Goal: Information Seeking & Learning: Learn about a topic

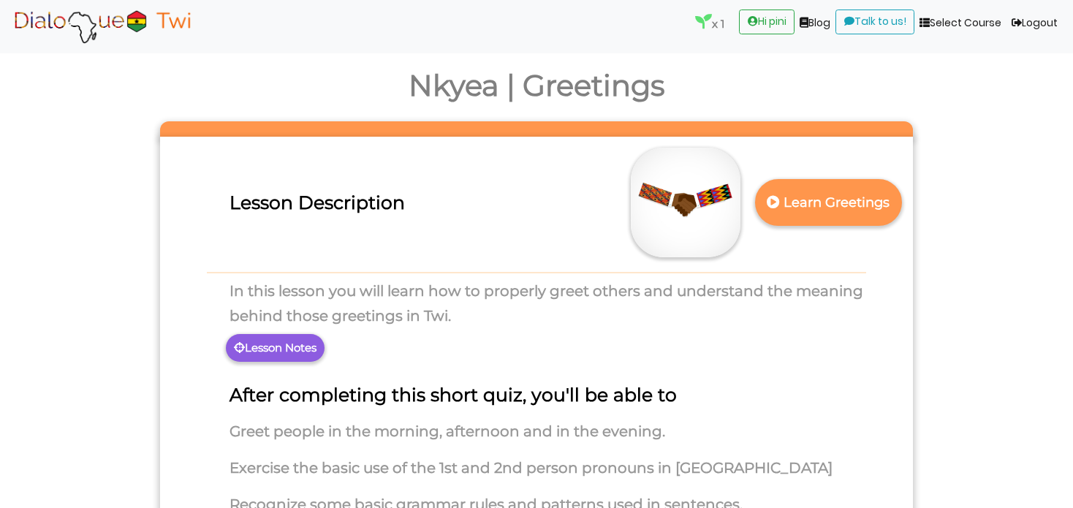
click at [809, 84] on h2 "Nkyea | Greetings" at bounding box center [536, 85] width 1073 height 35
click at [836, 213] on p "Learn Greetings" at bounding box center [828, 203] width 129 height 36
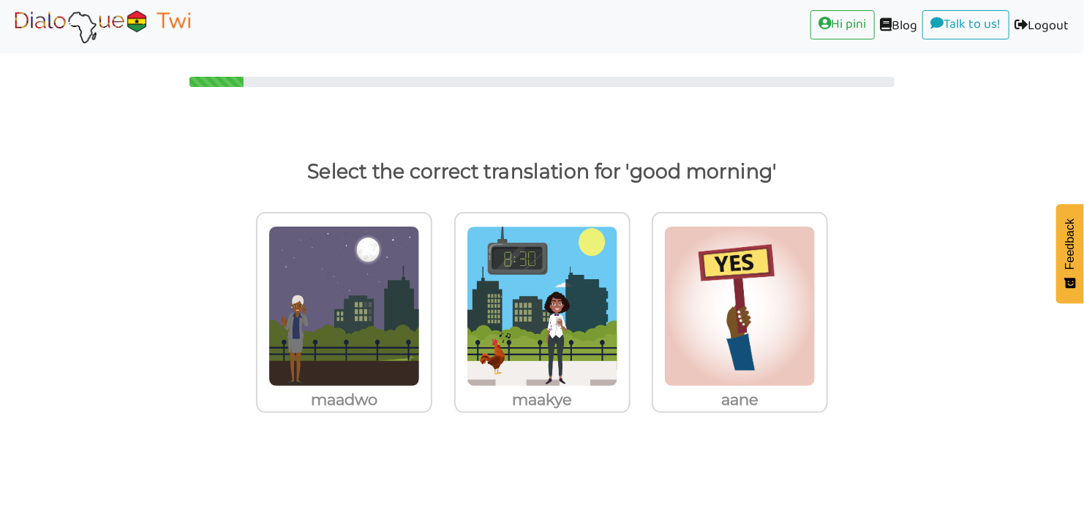
click at [534, 317] on img at bounding box center [541, 306] width 151 height 161
click at [629, 303] on input "maakye" at bounding box center [634, 297] width 11 height 11
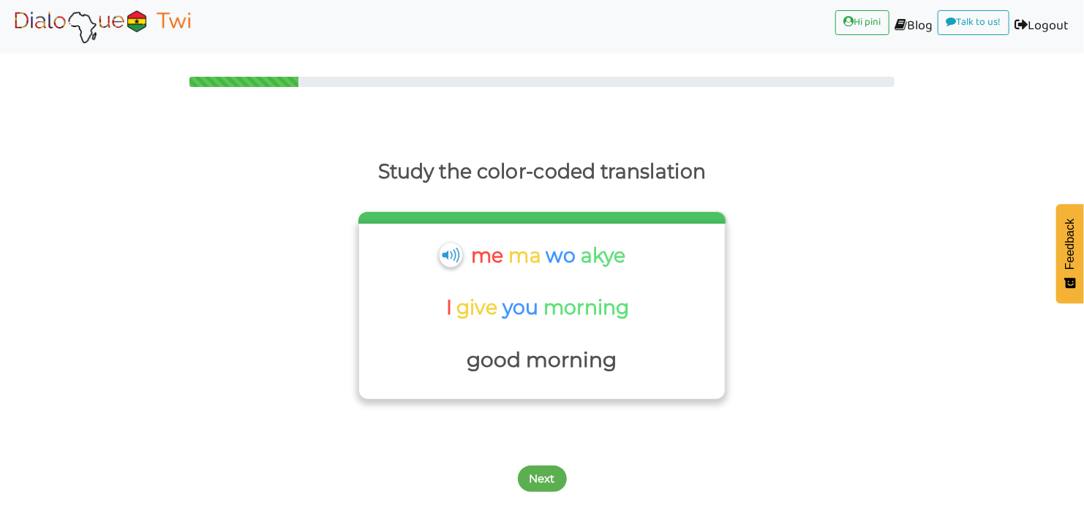
click at [443, 257] on img at bounding box center [450, 255] width 23 height 24
click at [546, 474] on button "Next" at bounding box center [542, 479] width 49 height 26
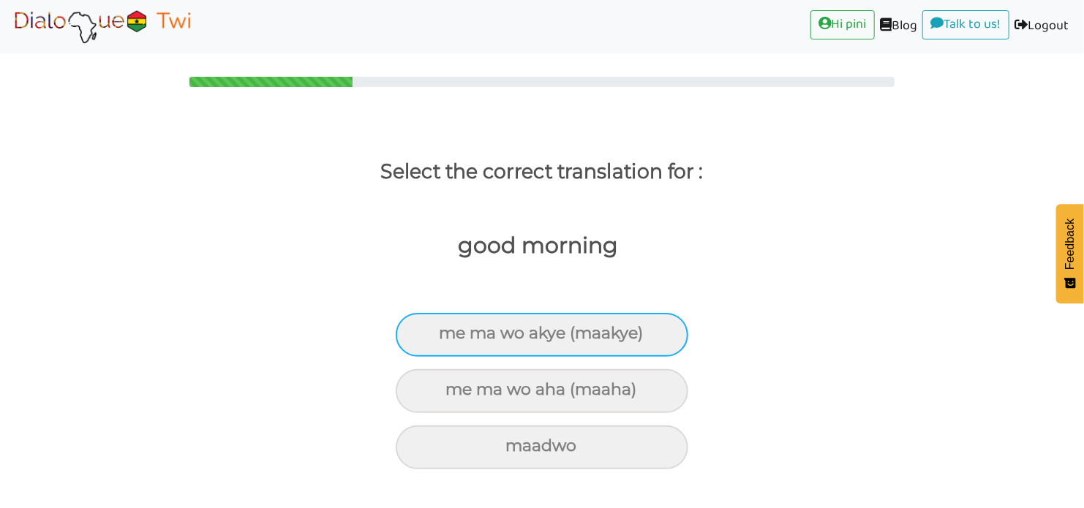
click at [599, 333] on div "me ma wo akye (maakye)" at bounding box center [542, 335] width 292 height 44
click at [450, 333] on input "me ma wo akye (maakye)" at bounding box center [446, 334] width 10 height 10
radio input "true"
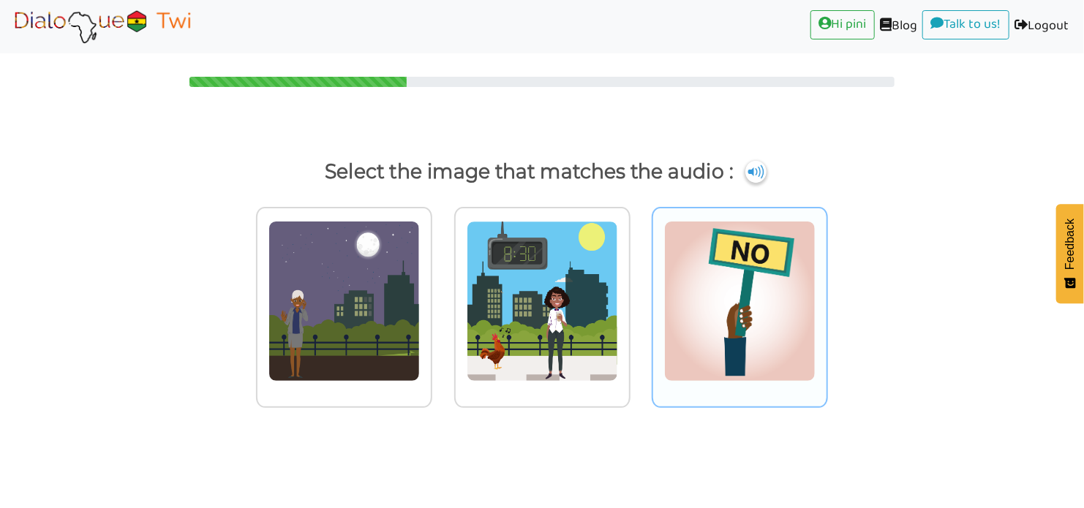
click at [556, 345] on img at bounding box center [541, 301] width 151 height 161
click at [629, 298] on input "radio" at bounding box center [634, 292] width 11 height 11
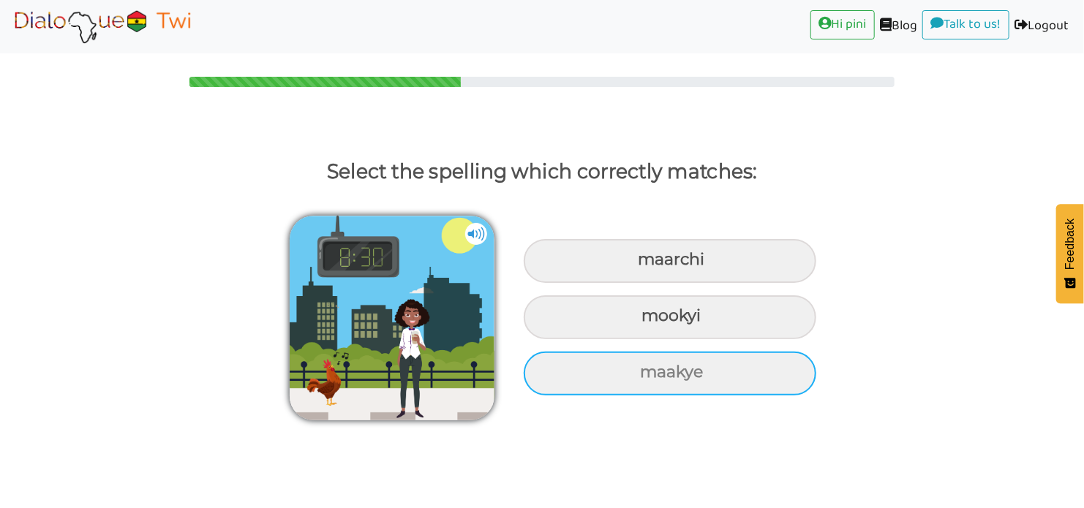
click at [648, 381] on div "maakye" at bounding box center [669, 374] width 292 height 44
click at [646, 377] on input "maakye" at bounding box center [642, 373] width 10 height 10
radio input "true"
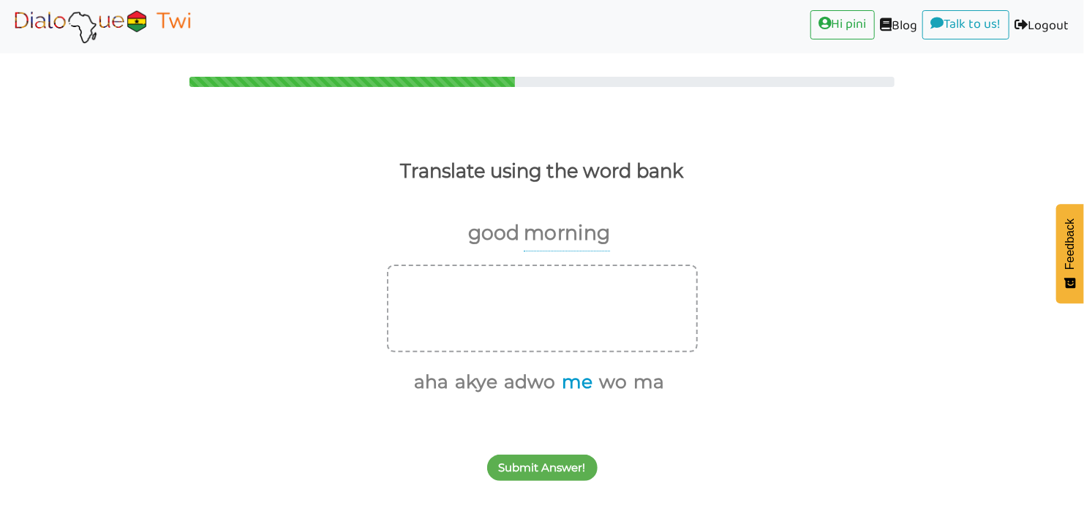
click at [573, 386] on button "me" at bounding box center [574, 382] width 36 height 28
click at [631, 378] on button "ma" at bounding box center [628, 382] width 36 height 28
click at [610, 377] on button "wo" at bounding box center [610, 382] width 33 height 28
click at [534, 376] on button "akye" at bounding box center [528, 382] width 48 height 28
click at [537, 450] on div "Submit Answer!" at bounding box center [542, 460] width 1084 height 58
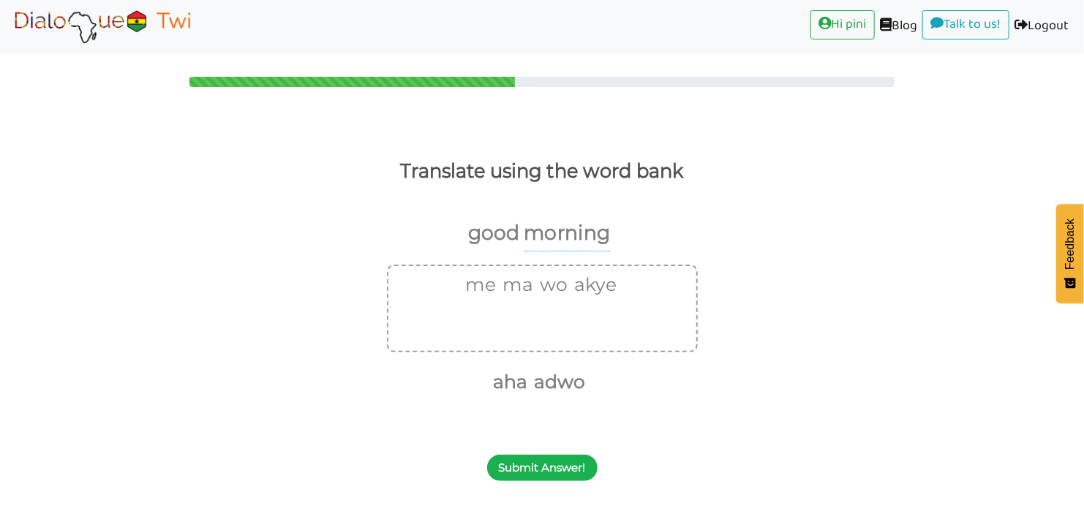
click at [537, 460] on button "Submit Answer!" at bounding box center [542, 468] width 110 height 26
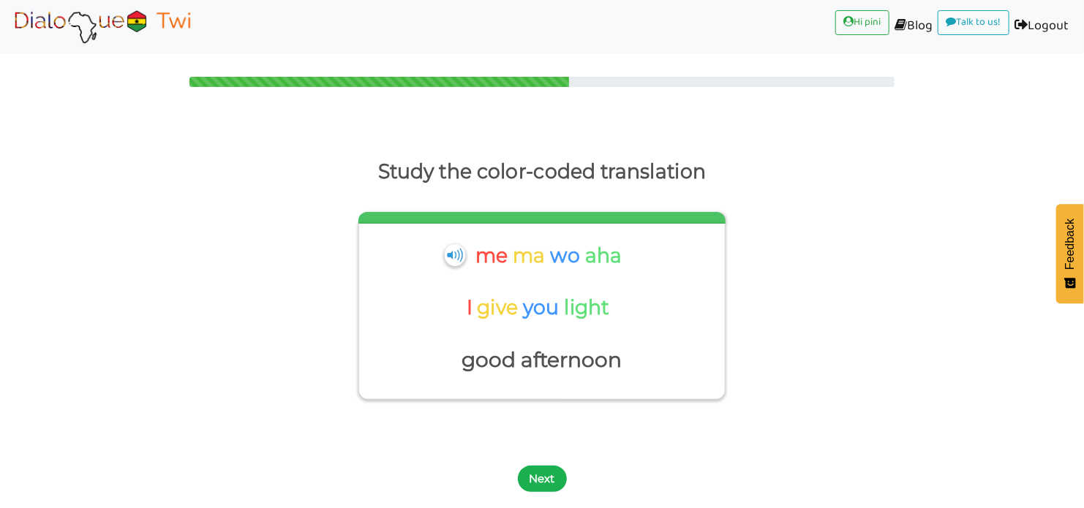
click at [553, 485] on button "Next" at bounding box center [542, 479] width 49 height 26
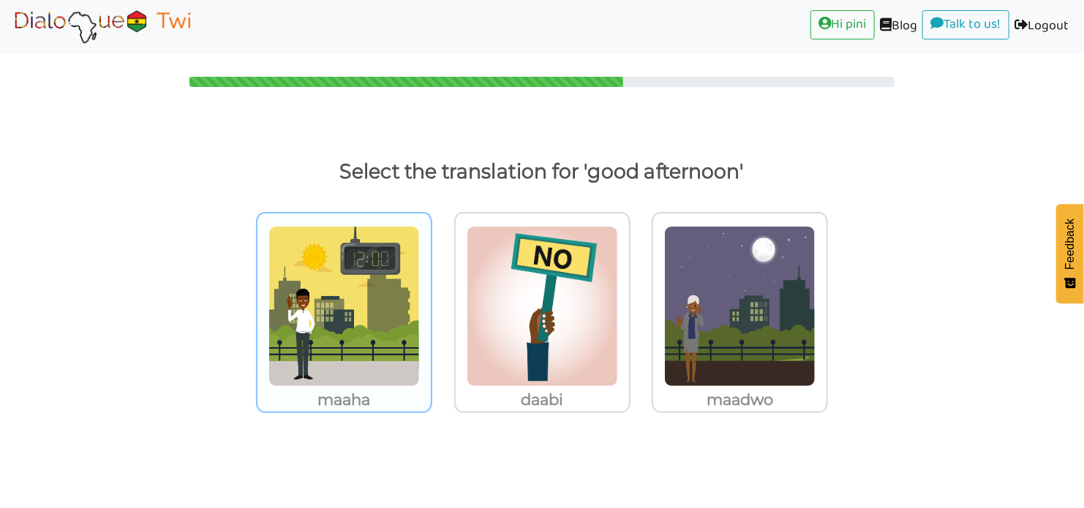
click at [397, 301] on img at bounding box center [343, 306] width 151 height 161
click at [431, 301] on input "maaha" at bounding box center [436, 297] width 11 height 11
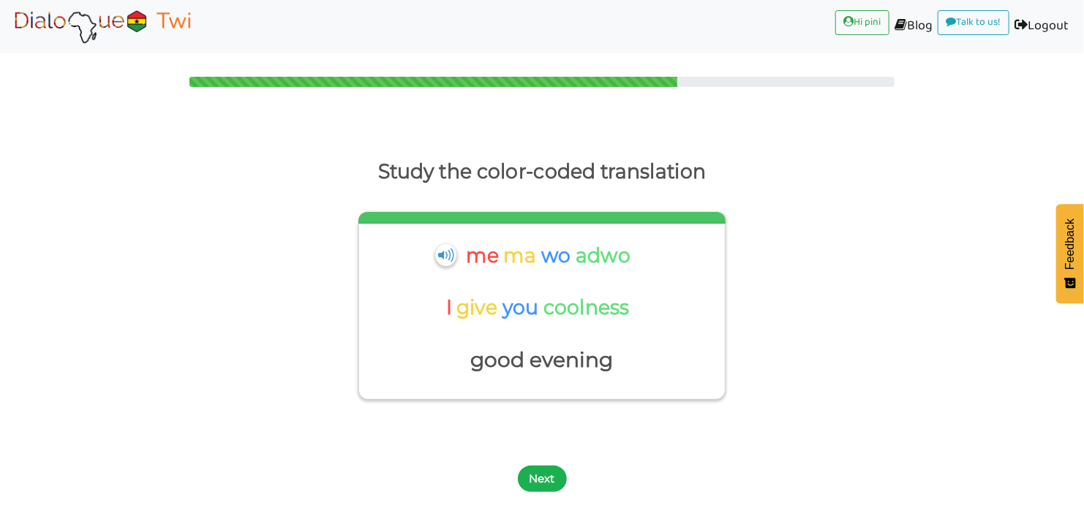
click at [543, 473] on button "Next" at bounding box center [542, 479] width 49 height 26
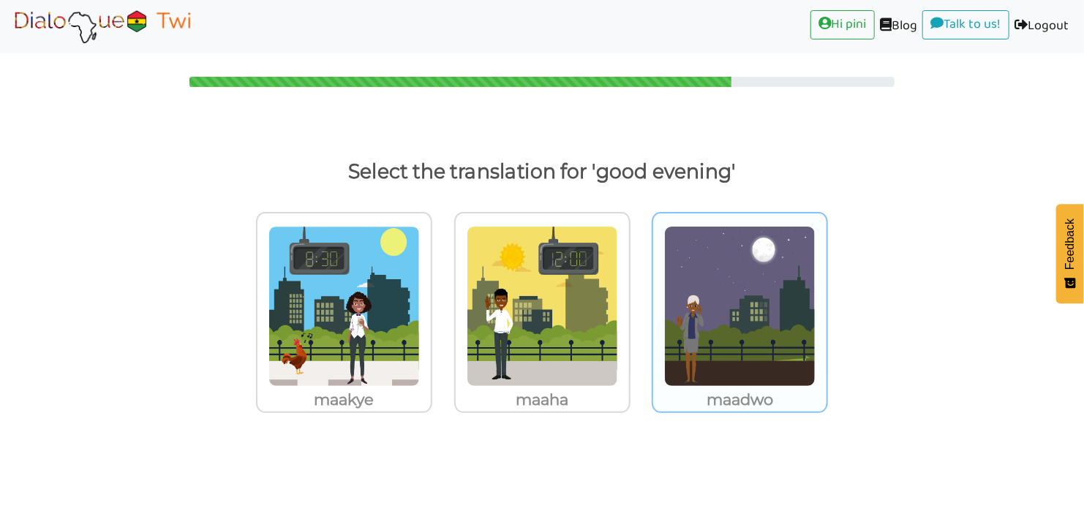
click at [753, 336] on img at bounding box center [739, 306] width 151 height 161
click at [826, 303] on input "maadwo" at bounding box center [831, 297] width 11 height 11
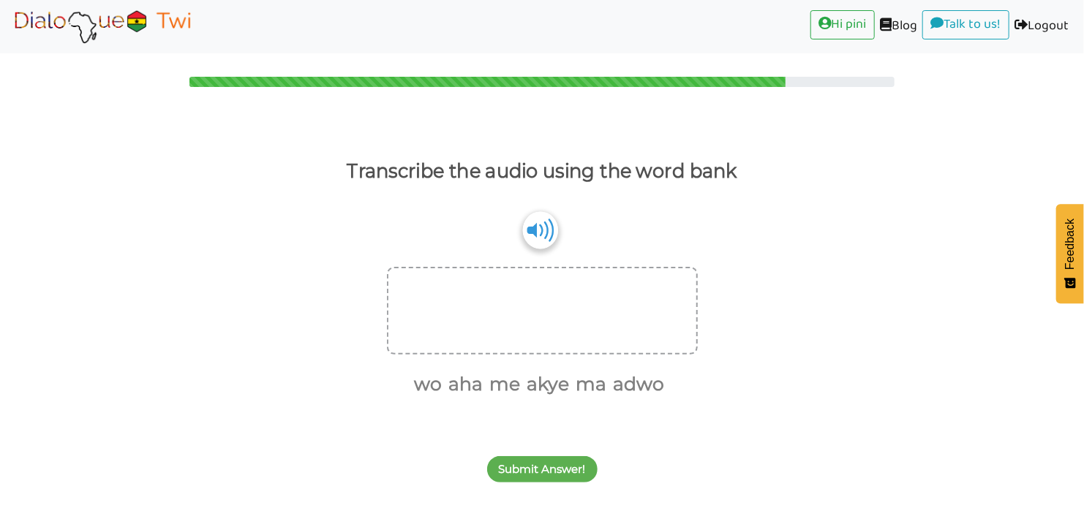
click at [539, 231] on img at bounding box center [539, 229] width 35 height 37
click at [513, 387] on button "me" at bounding box center [502, 385] width 36 height 28
click at [584, 377] on button "ma" at bounding box center [570, 385] width 36 height 28
click at [453, 379] on button "wo" at bounding box center [462, 385] width 33 height 28
click at [531, 379] on button "akye" at bounding box center [528, 385] width 48 height 28
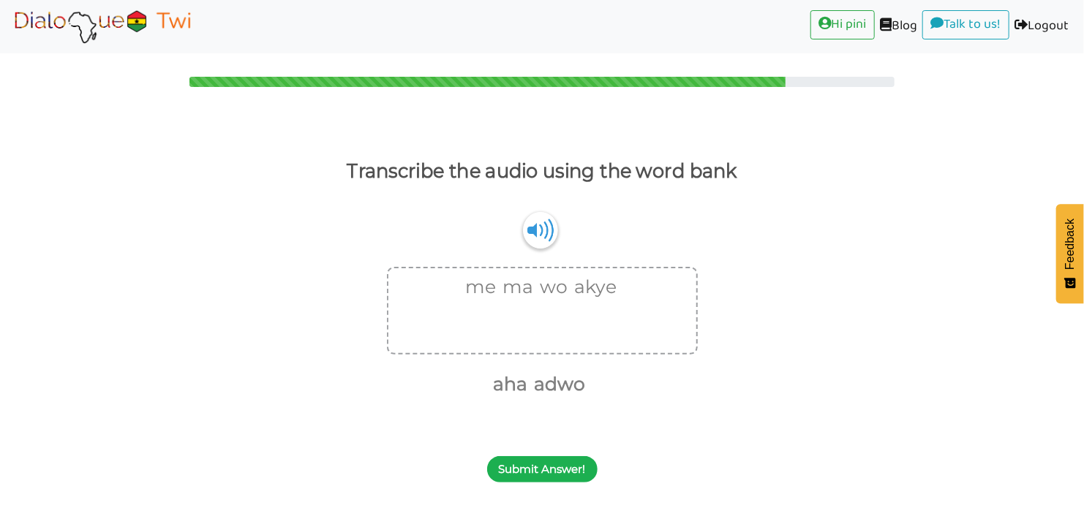
click at [555, 478] on button "Submit Answer!" at bounding box center [542, 469] width 110 height 26
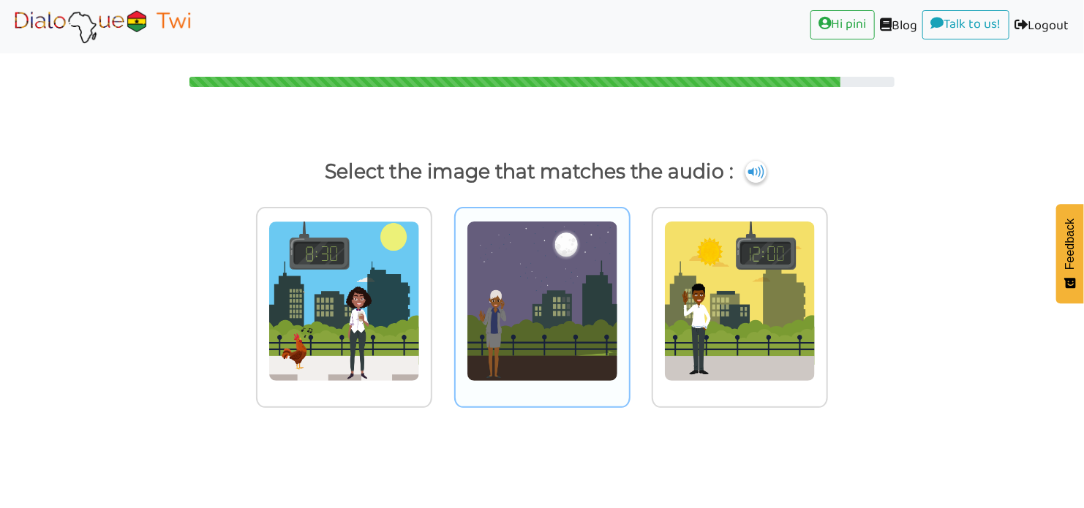
click at [526, 292] on img at bounding box center [541, 301] width 151 height 161
click at [629, 292] on input "radio" at bounding box center [634, 292] width 11 height 11
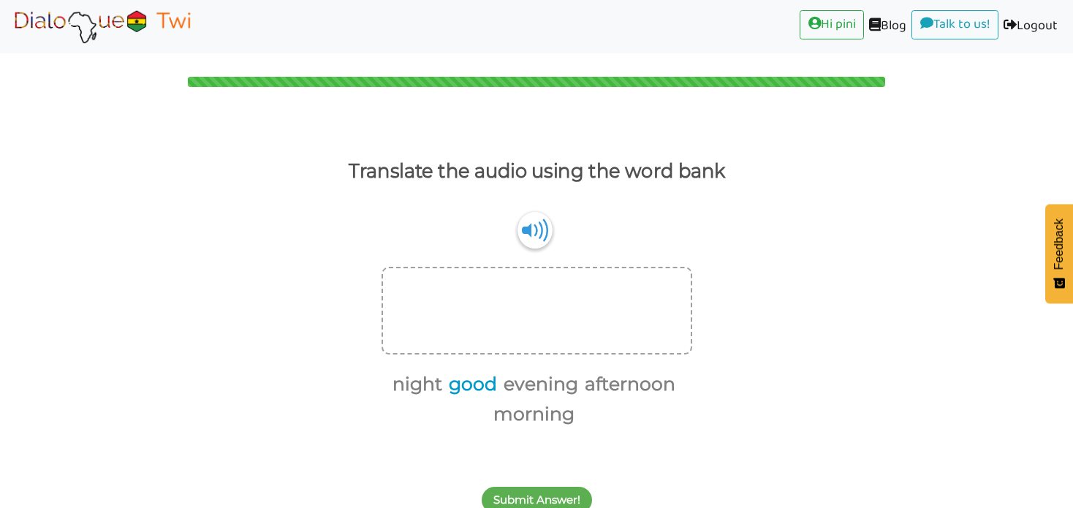
click at [464, 380] on button "good" at bounding box center [470, 385] width 53 height 28
click at [510, 412] on button "morning" at bounding box center [531, 415] width 86 height 28
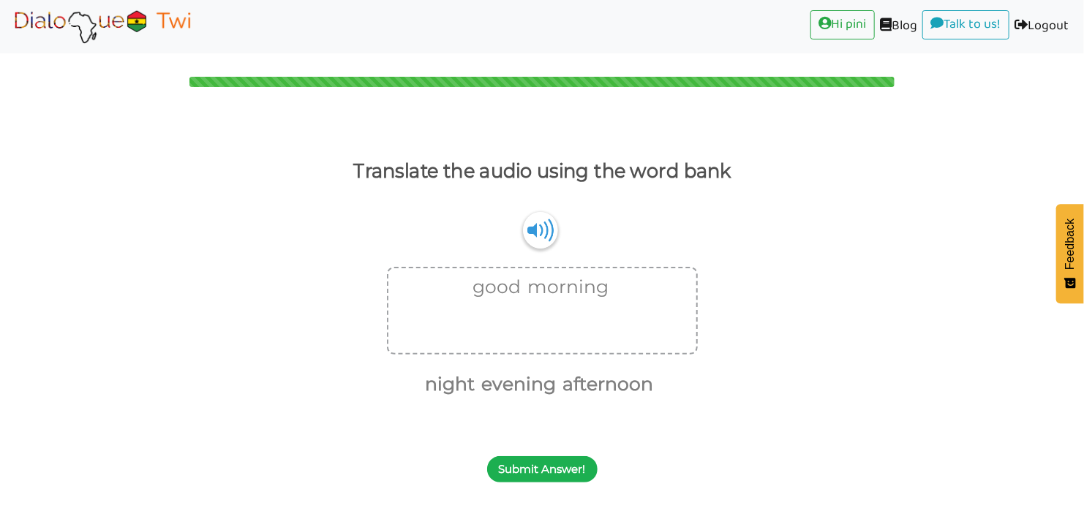
click at [569, 465] on button "Submit Answer!" at bounding box center [542, 469] width 110 height 26
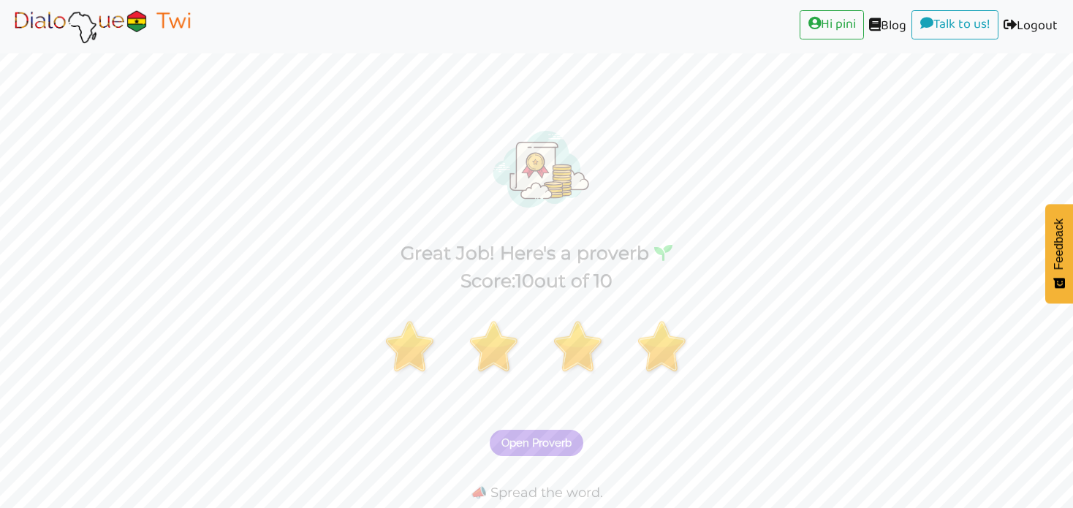
click at [556, 440] on span "Open Proverb" at bounding box center [537, 442] width 70 height 13
click at [874, 328] on div at bounding box center [542, 365] width 1084 height 80
